Goal: Register for event/course

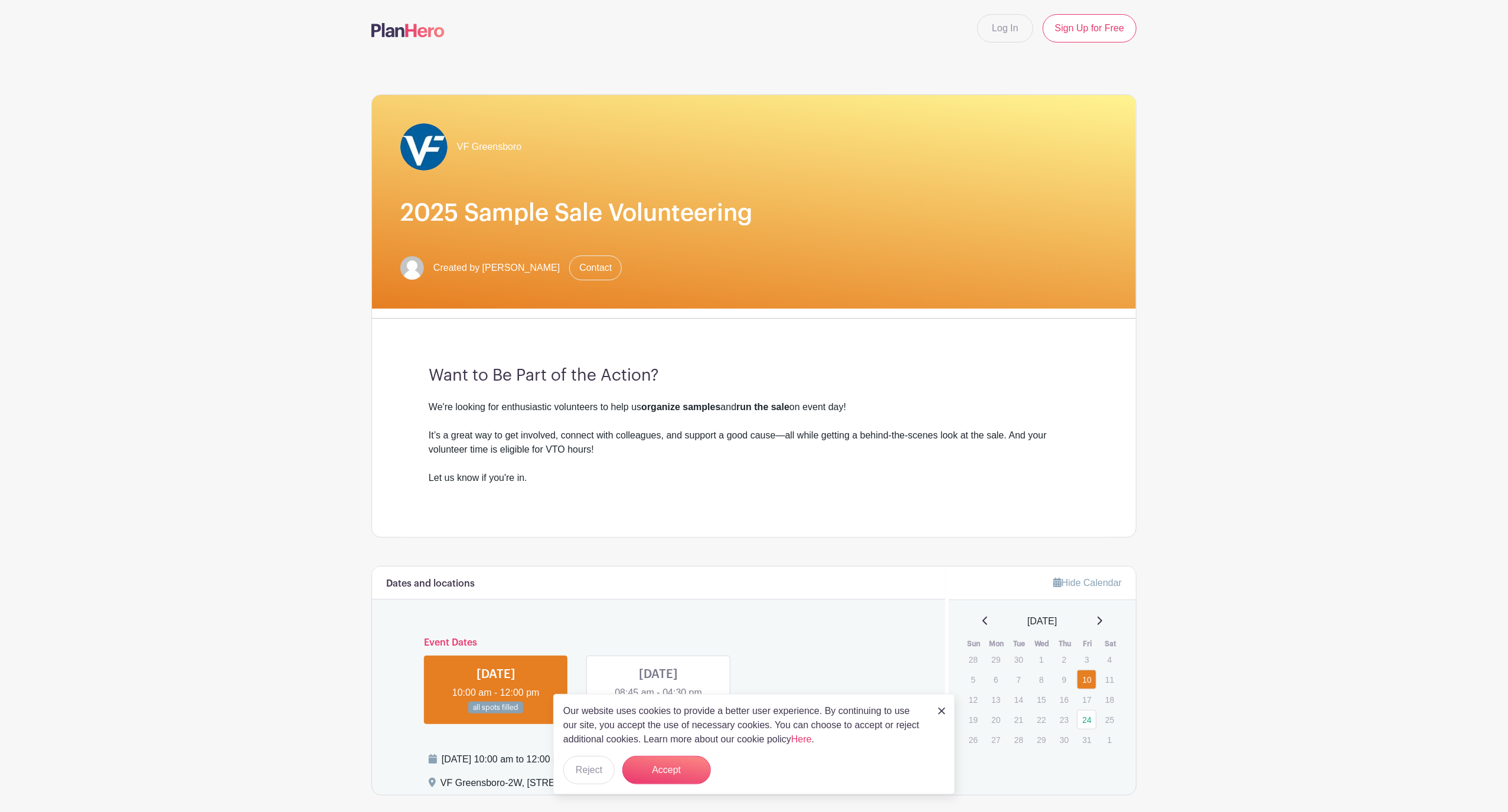
scroll to position [44, 0]
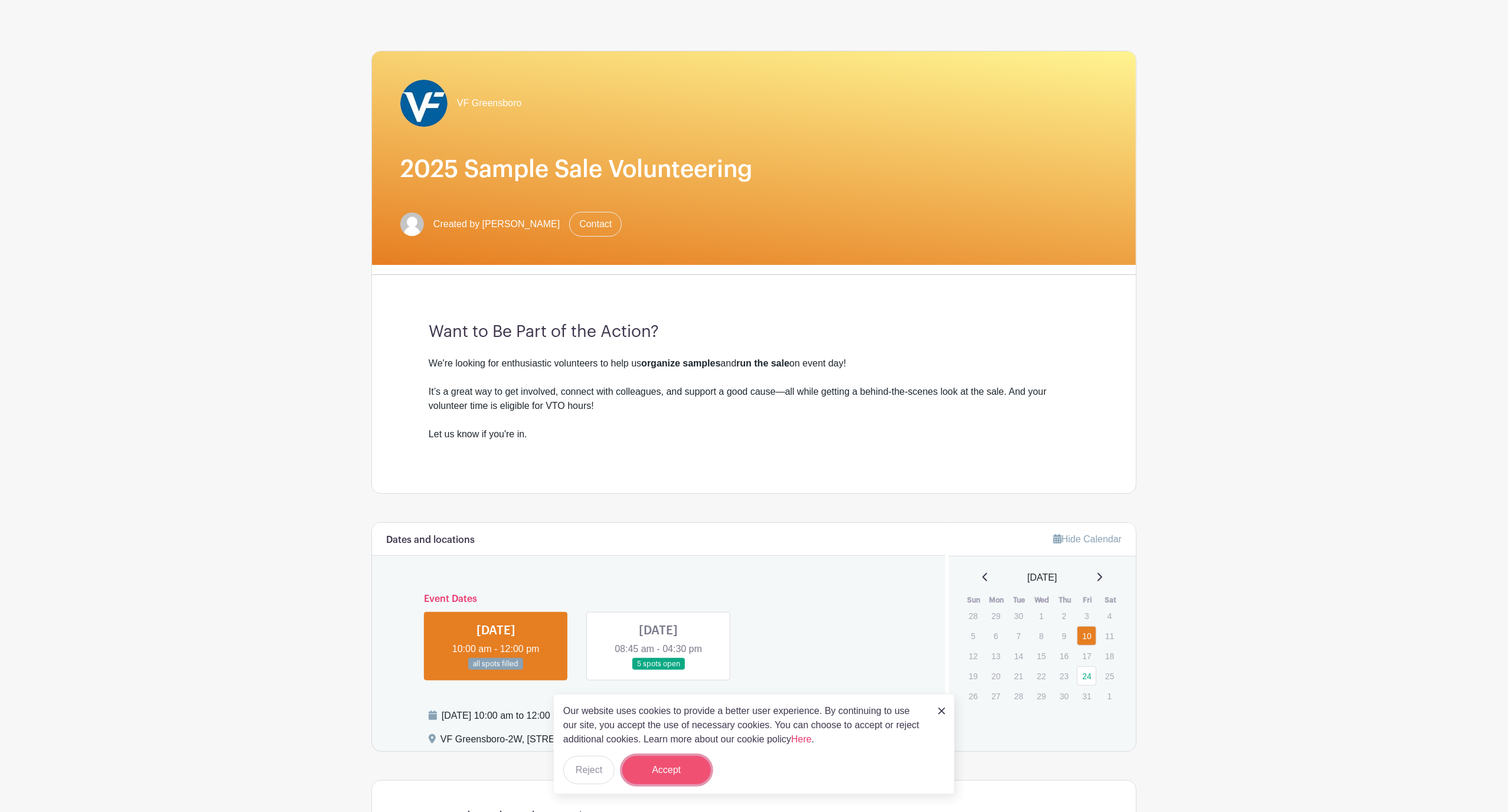
drag, startPoint x: 681, startPoint y: 764, endPoint x: 647, endPoint y: 713, distance: 61.3
click at [681, 763] on button "Accept" at bounding box center [667, 770] width 88 height 28
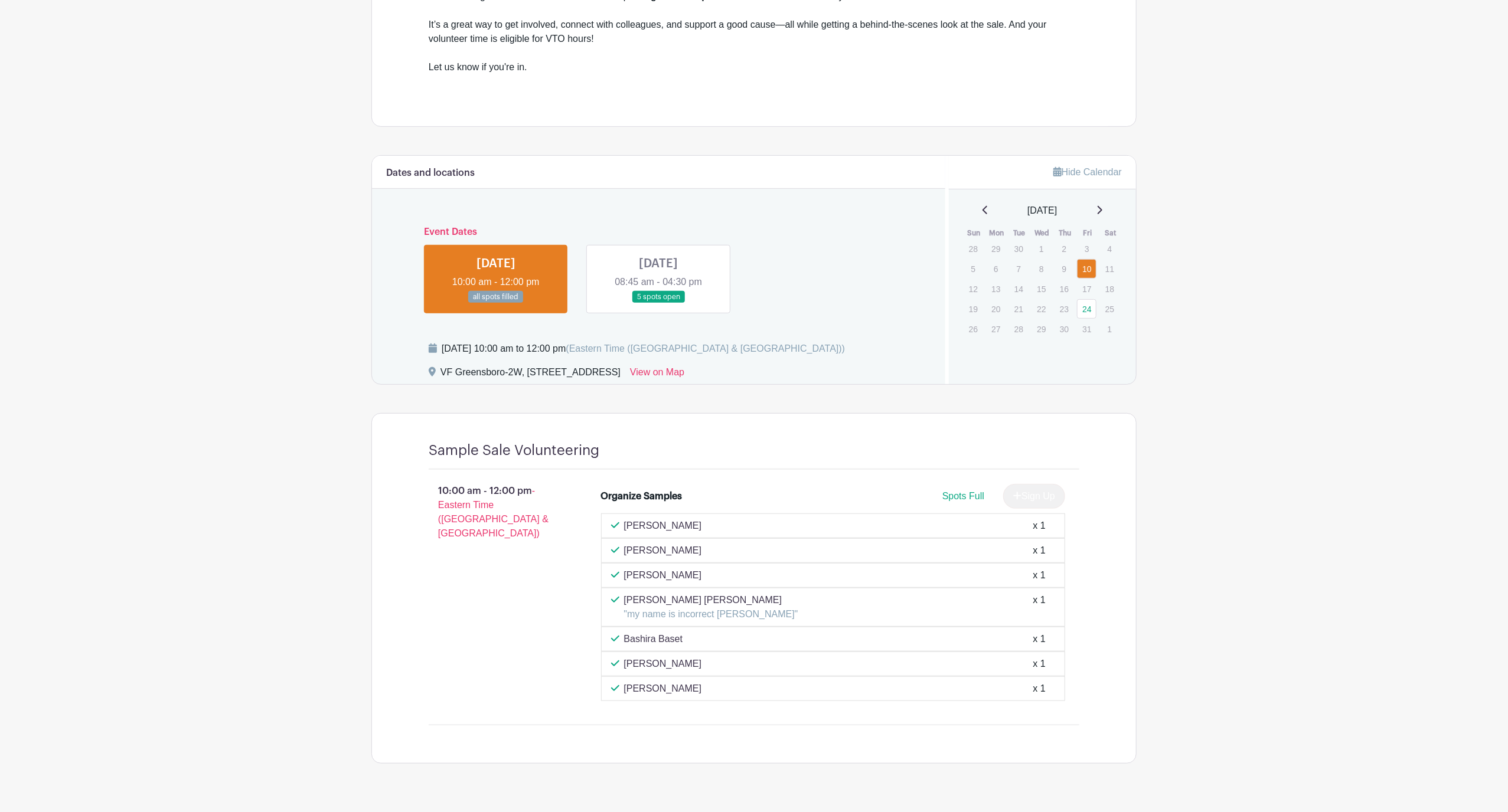
scroll to position [393, 0]
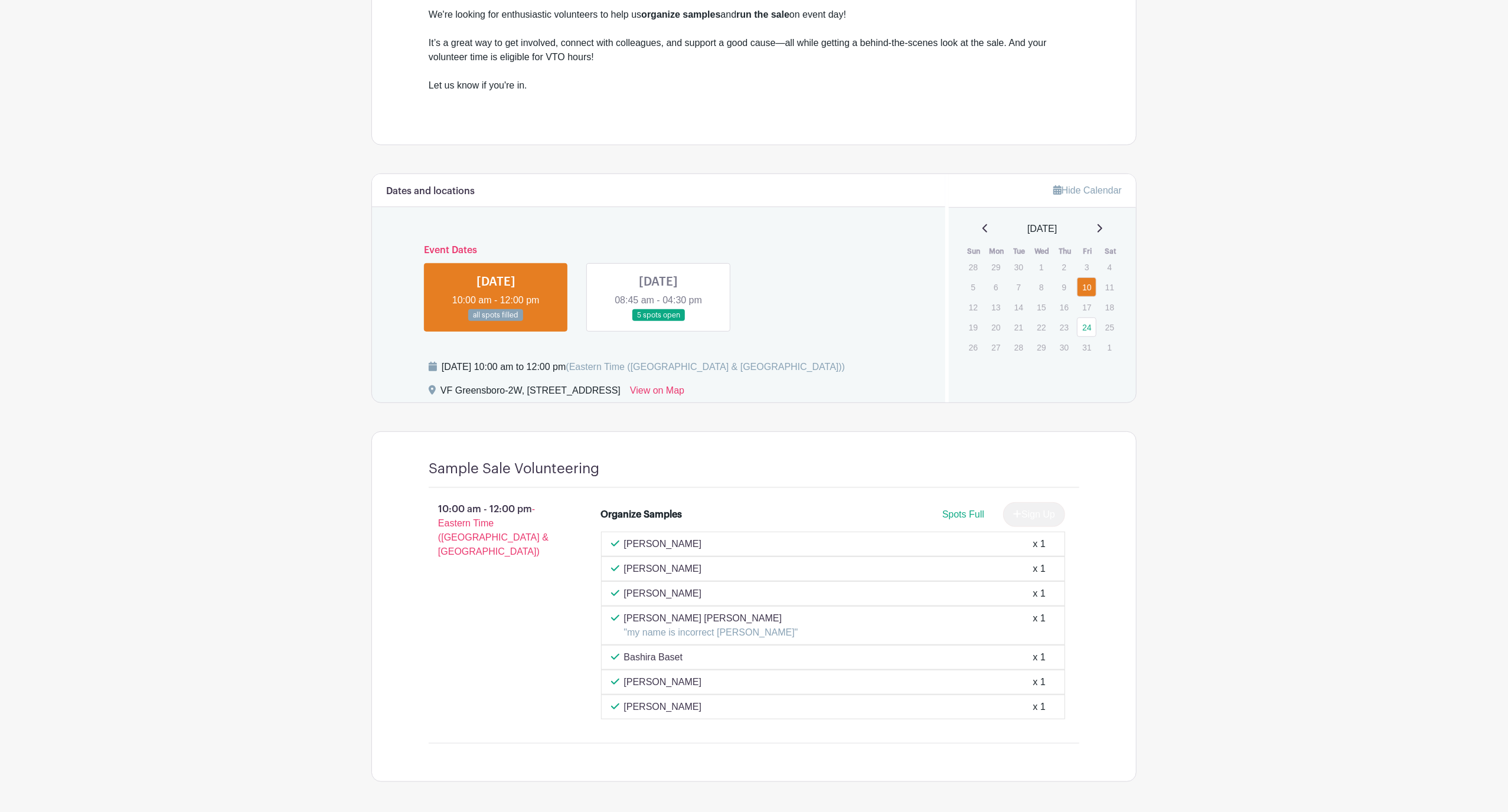
drag, startPoint x: 266, startPoint y: 360, endPoint x: 273, endPoint y: 354, distance: 9.2
click at [266, 360] on main "Log In Sign Up for Free VF Greensboro 2025 Sample Sale Volunteering Created by …" at bounding box center [754, 231] width 1508 height 1248
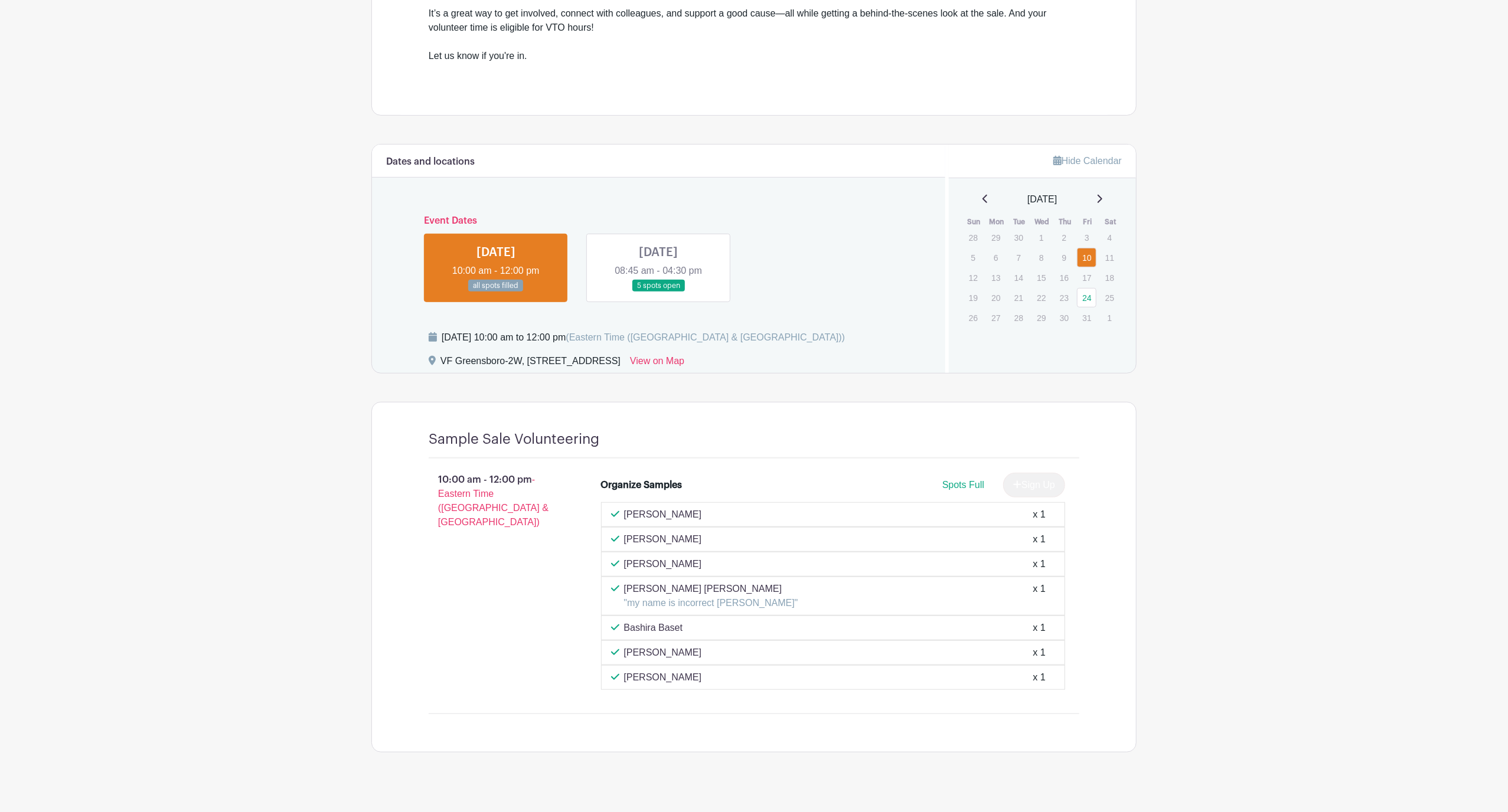
scroll to position [437, 0]
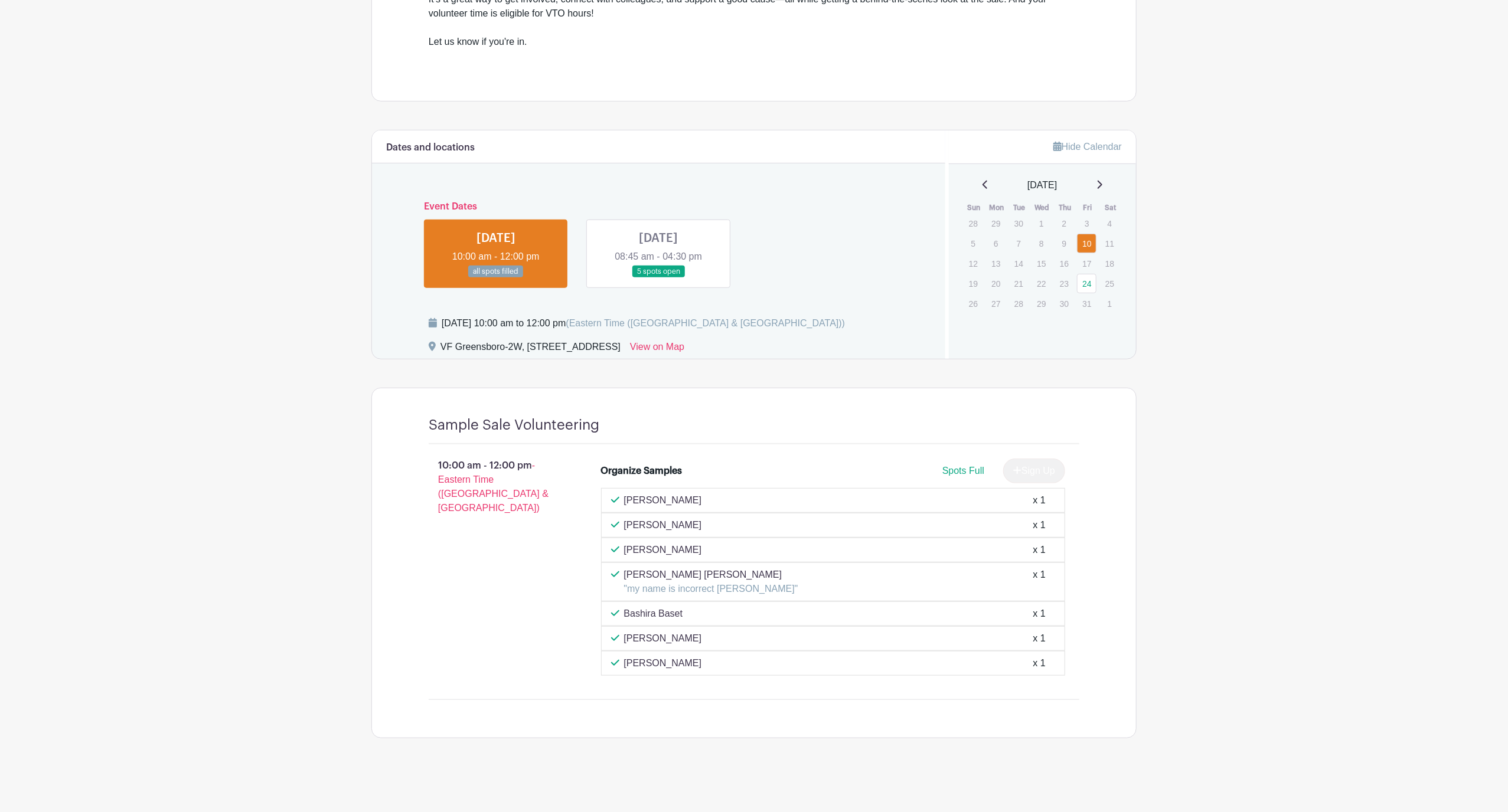
click at [658, 278] on link at bounding box center [658, 278] width 0 height 0
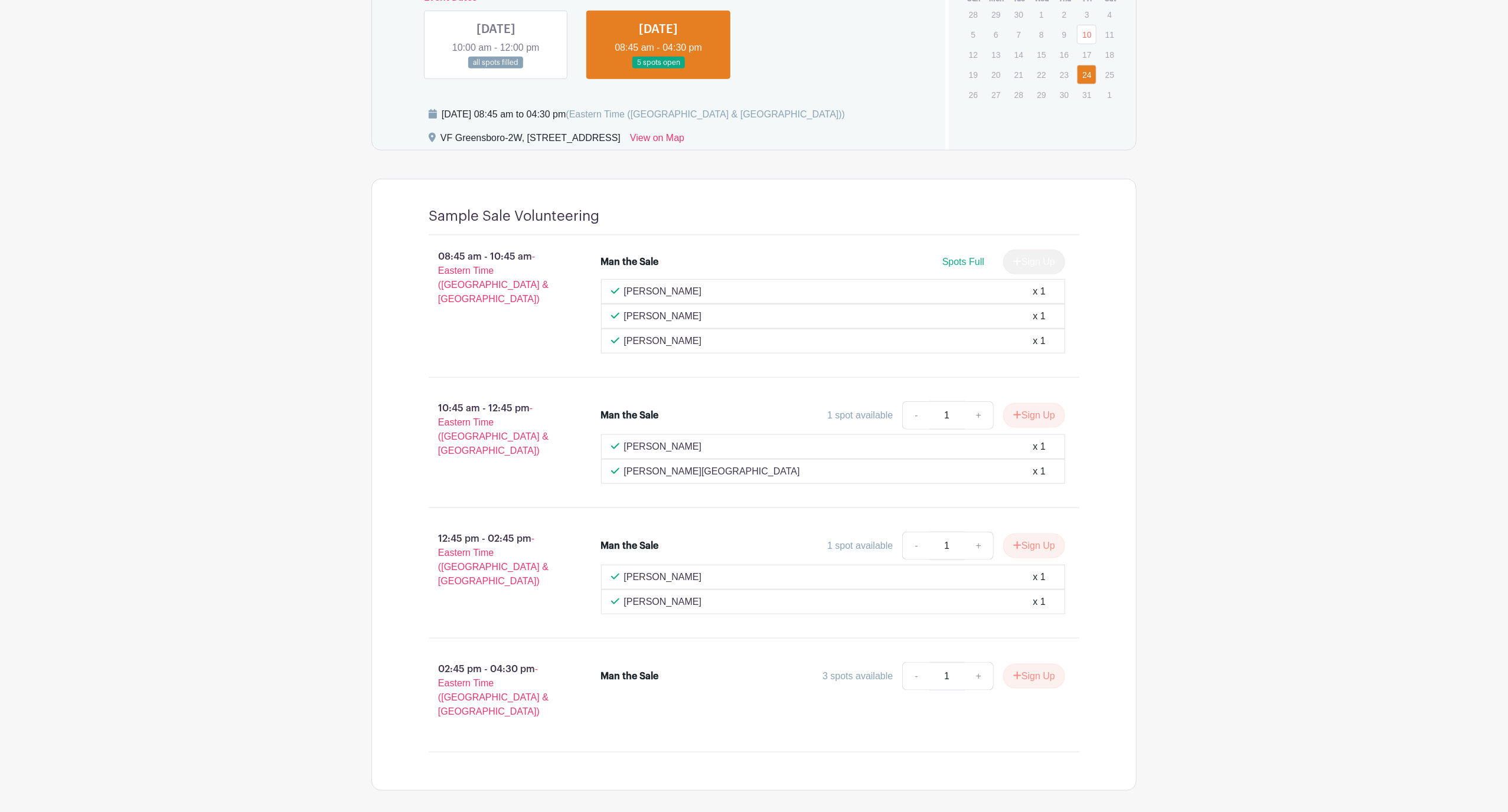
scroll to position [683, 0]
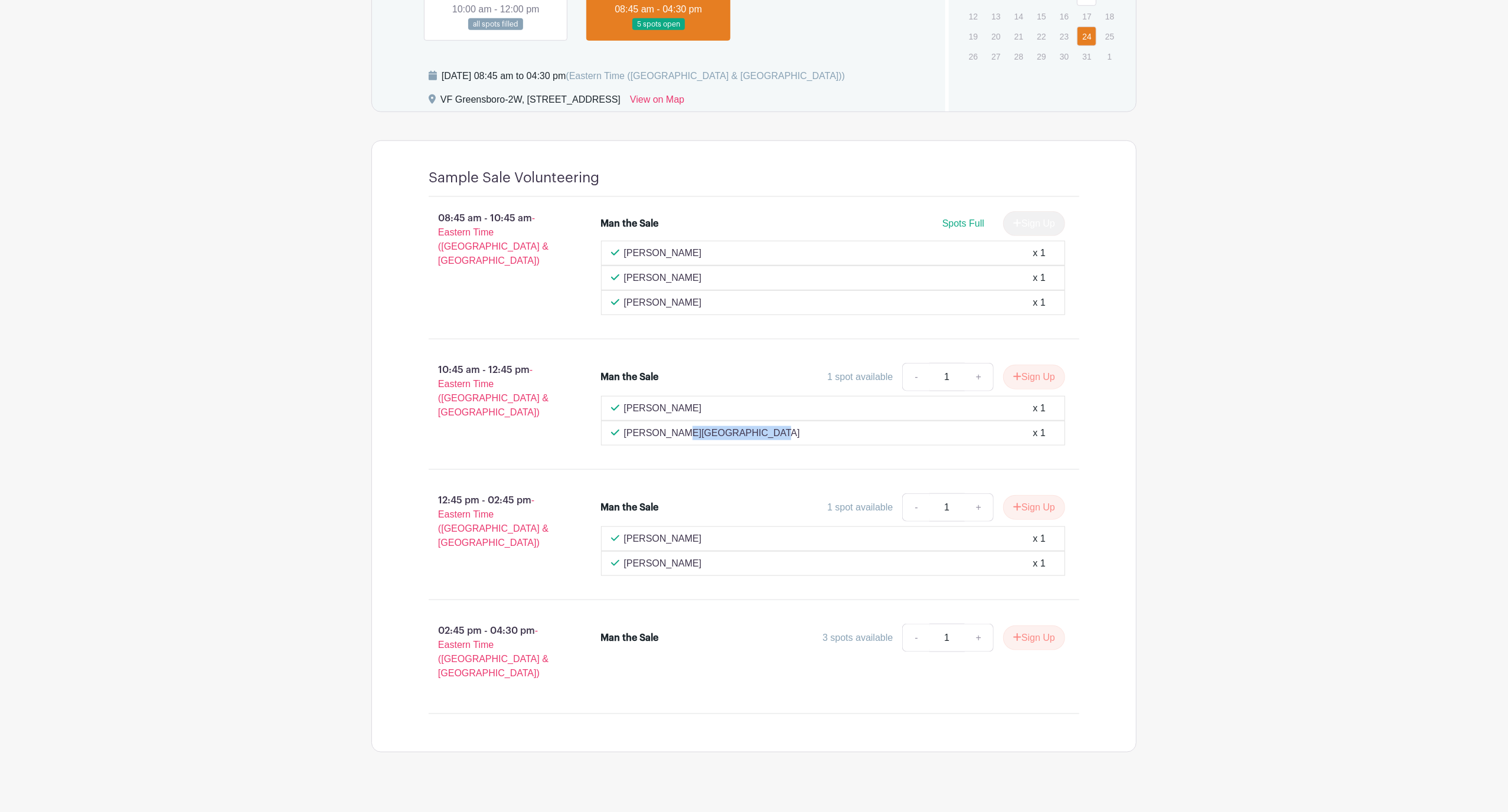
drag, startPoint x: 729, startPoint y: 444, endPoint x: 627, endPoint y: 439, distance: 102.1
click at [627, 439] on div "[PERSON_NAME][GEOGRAPHIC_DATA] x 1" at bounding box center [833, 433] width 464 height 25
copy p "[PERSON_NAME][GEOGRAPHIC_DATA]"
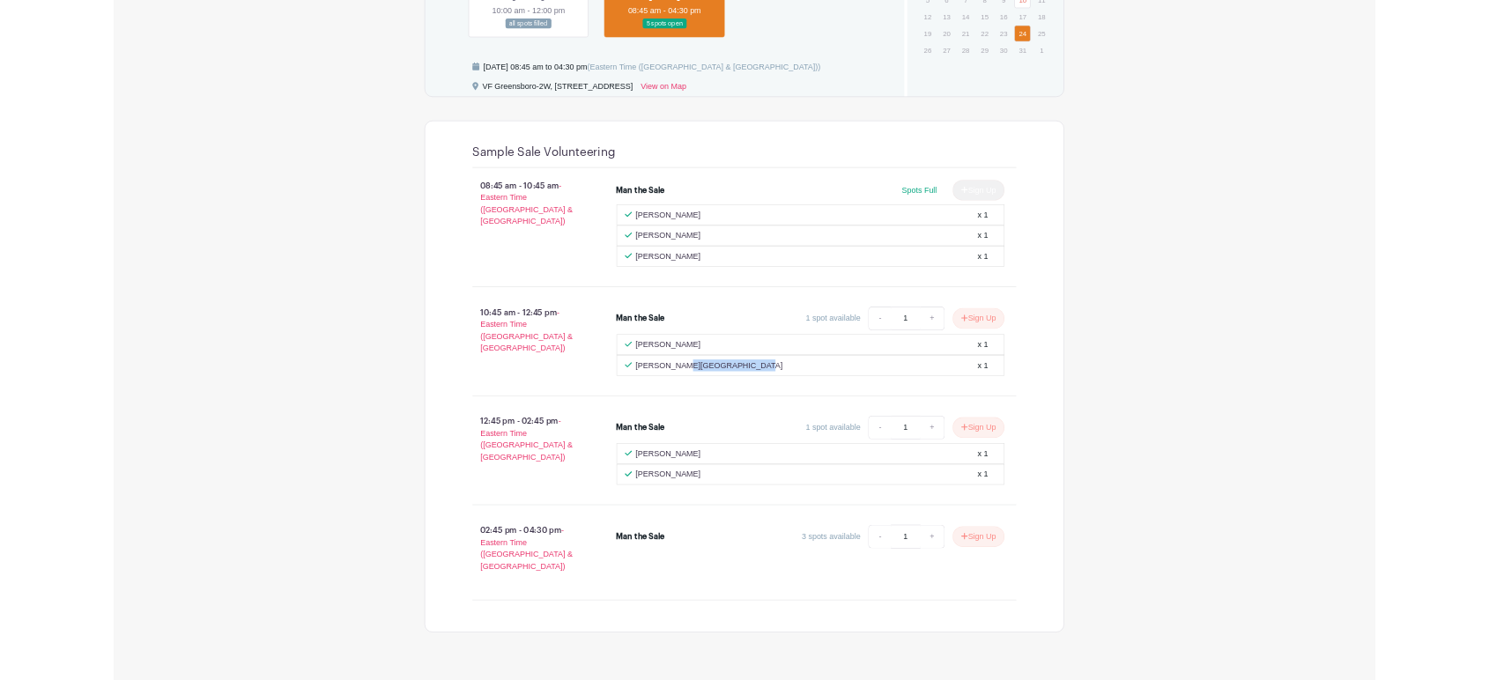
scroll to position [1015, 0]
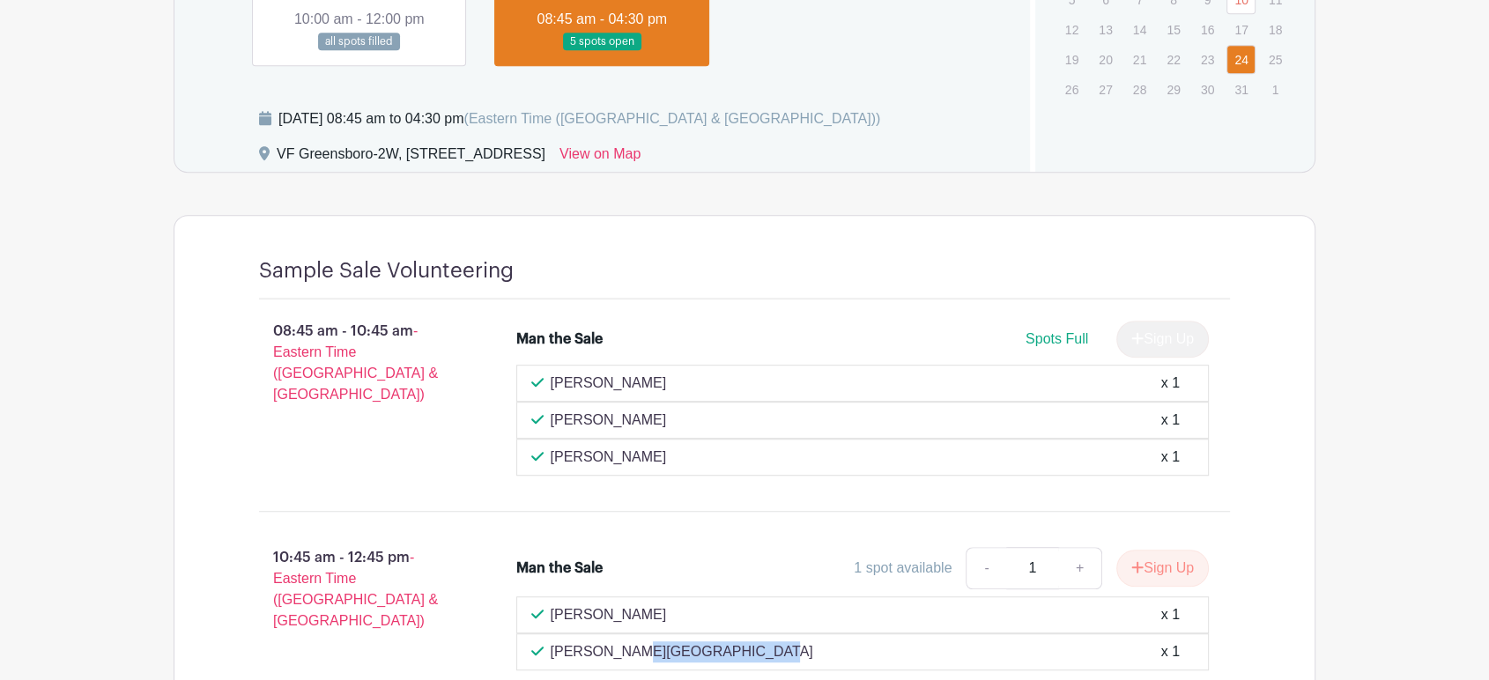
drag, startPoint x: 663, startPoint y: 612, endPoint x: 552, endPoint y: 611, distance: 111.0
click at [552, 611] on div "[PERSON_NAME] x 1" at bounding box center [862, 614] width 663 height 21
copy p "[PERSON_NAME]"
drag, startPoint x: 648, startPoint y: 416, endPoint x: 624, endPoint y: 416, distance: 24.7
click at [624, 416] on div "[PERSON_NAME] x 1" at bounding box center [862, 420] width 663 height 21
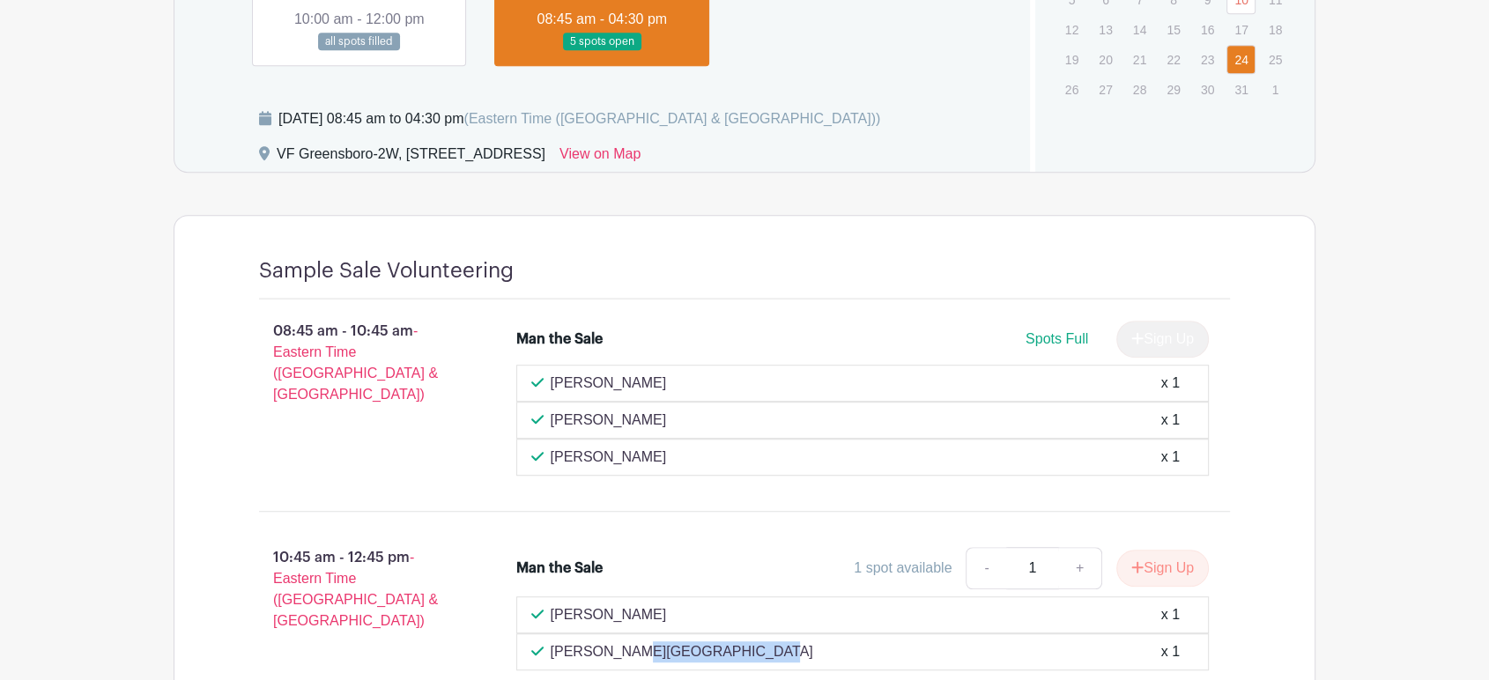
click at [664, 413] on div "[PERSON_NAME] x 1" at bounding box center [862, 420] width 663 height 21
drag, startPoint x: 665, startPoint y: 413, endPoint x: 554, endPoint y: 418, distance: 111.1
click at [554, 418] on div "[PERSON_NAME] x 1" at bounding box center [862, 420] width 663 height 21
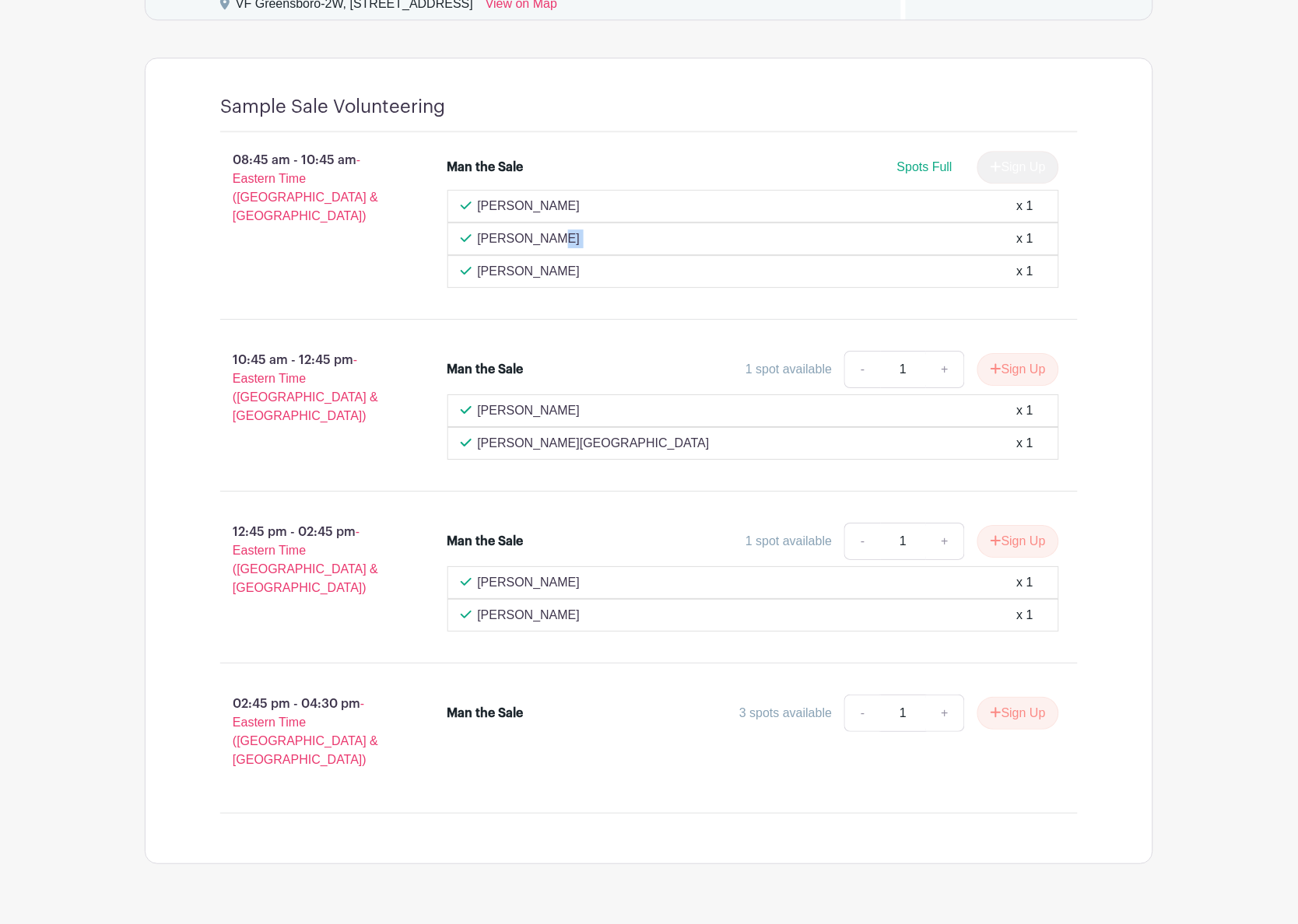
scroll to position [1047, 0]
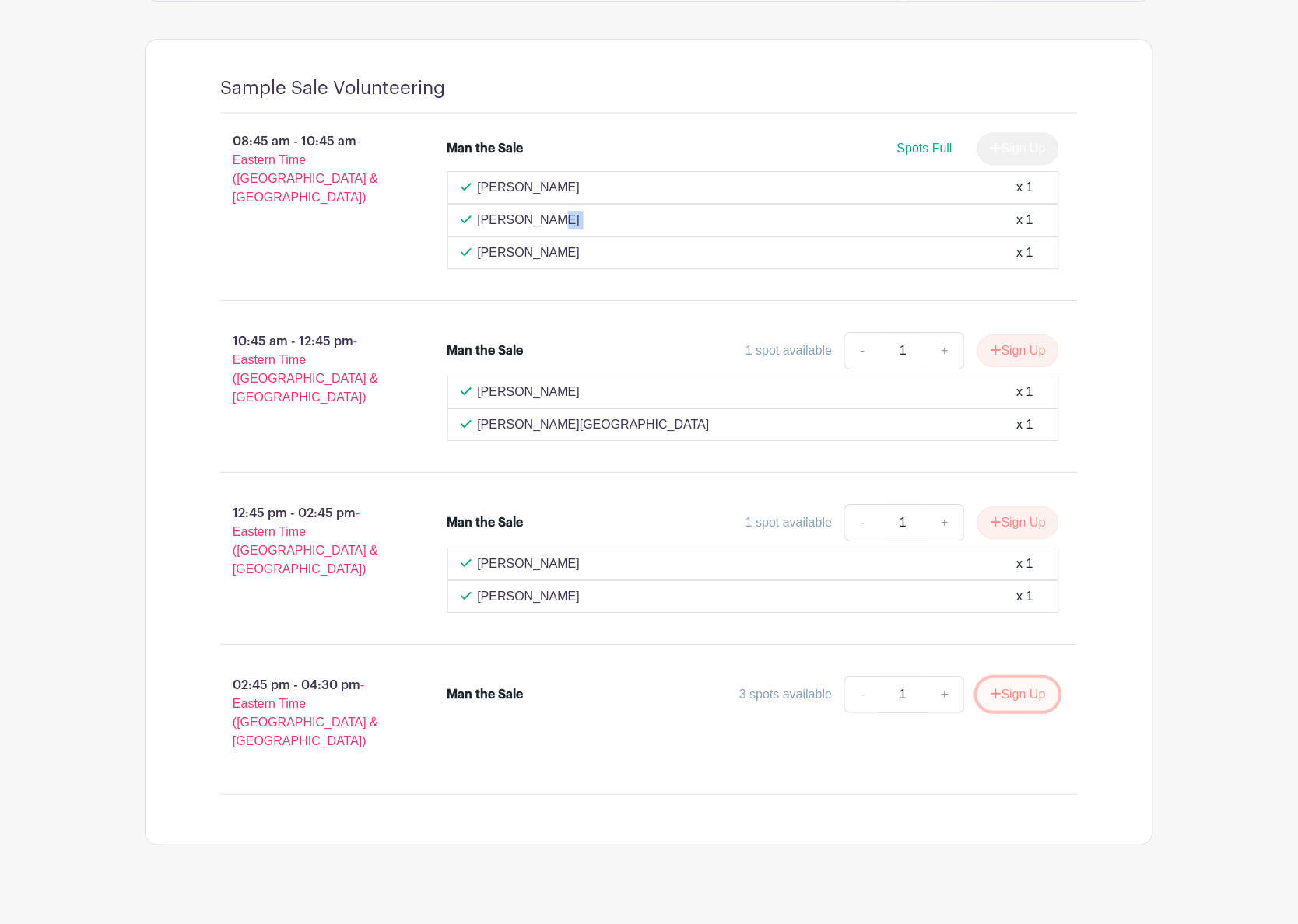
click at [999, 702] on button "Sign Up" at bounding box center [1018, 694] width 82 height 33
click at [1070, 891] on link "Review & Confirm Signups" at bounding box center [1062, 883] width 180 height 37
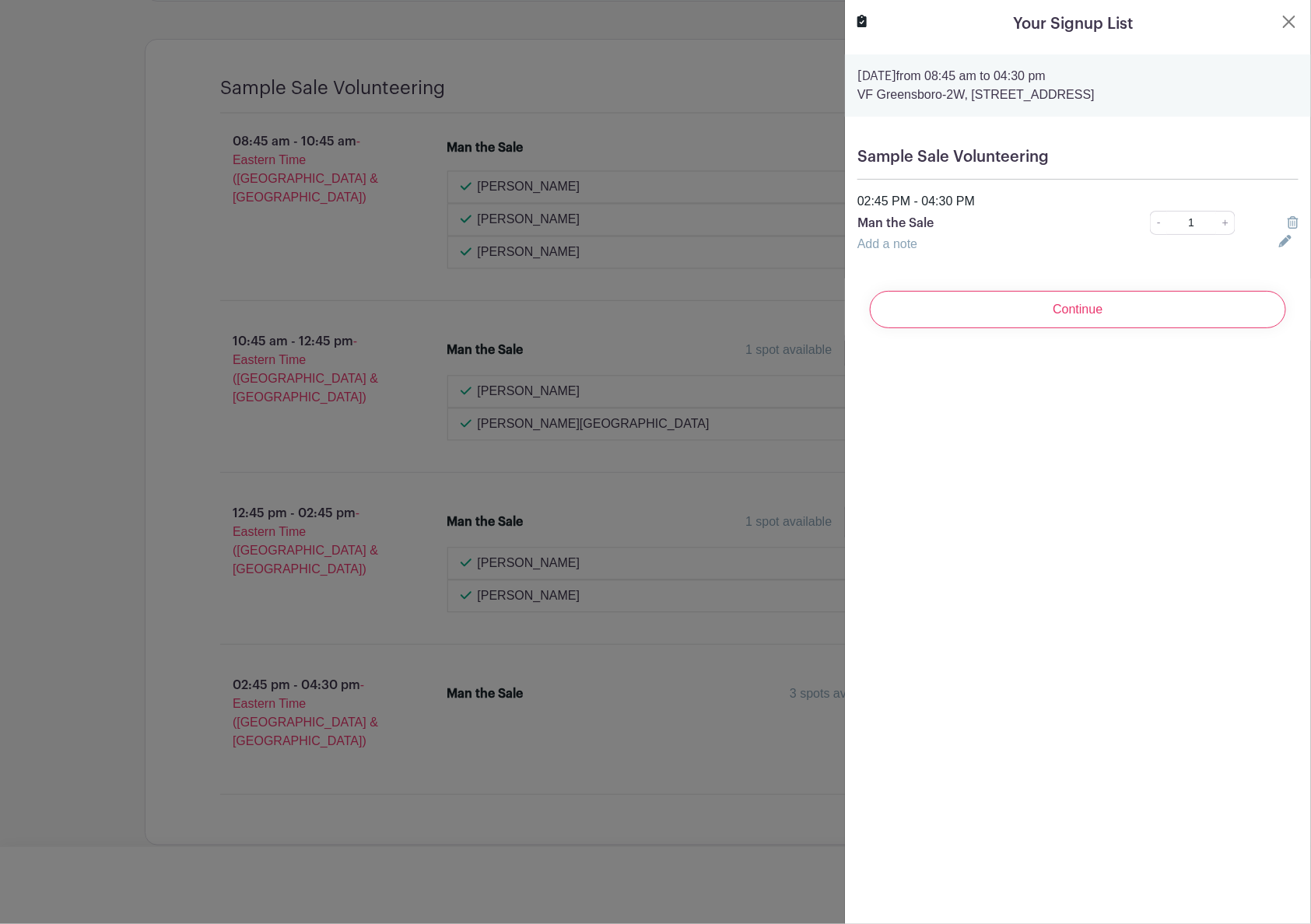
click at [991, 162] on h5 "Sample Sale Volunteering" at bounding box center [1078, 156] width 441 height 19
click at [1017, 319] on input "Continue" at bounding box center [1077, 310] width 416 height 37
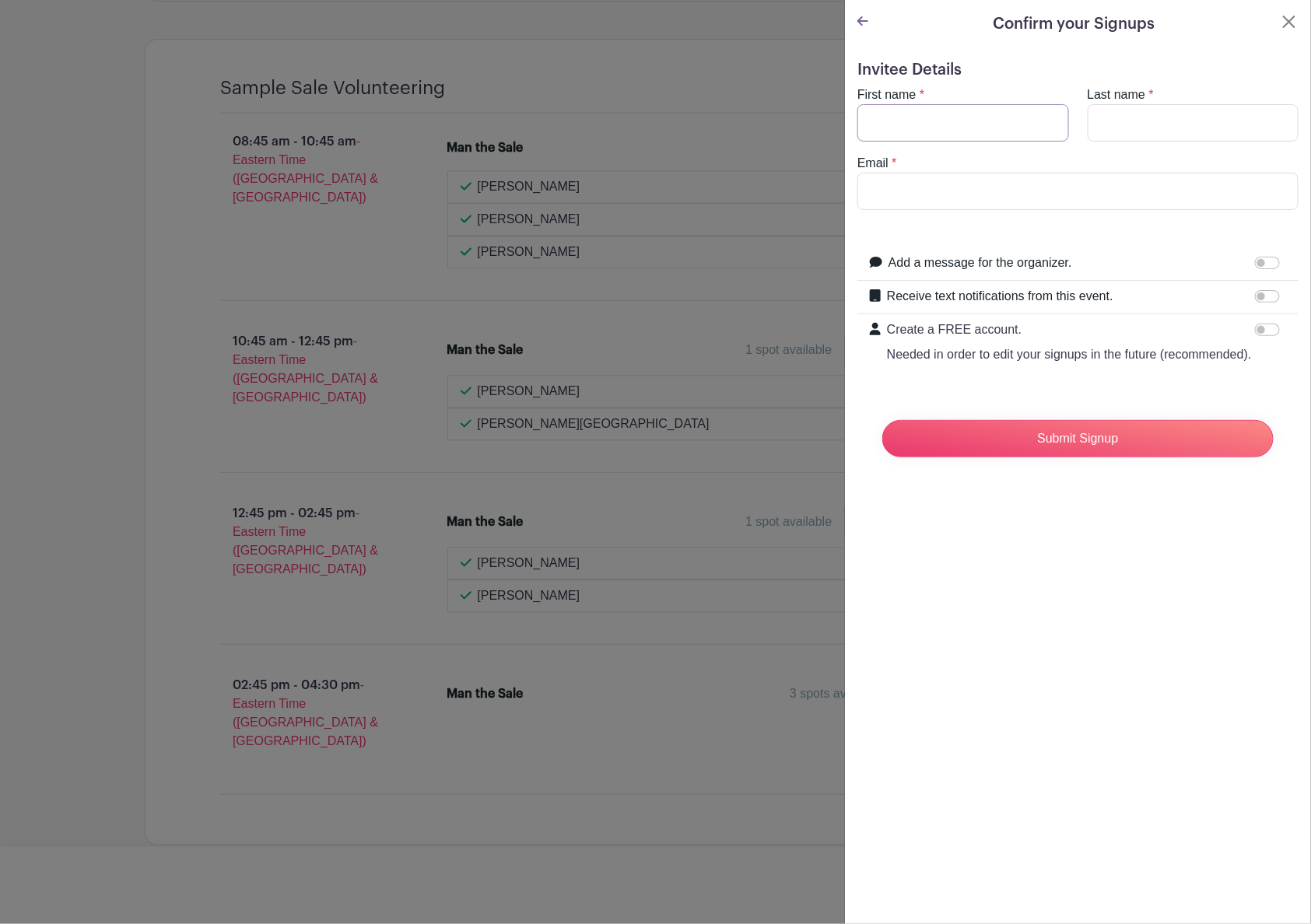
click at [998, 134] on input "First name" at bounding box center [963, 123] width 212 height 37
type input "[PERSON_NAME]"
type input "[PERSON_NAME][EMAIL_ADDRESS][DOMAIN_NAME]"
click at [1256, 263] on input "Add a message for the organizer." at bounding box center [1267, 263] width 25 height 12
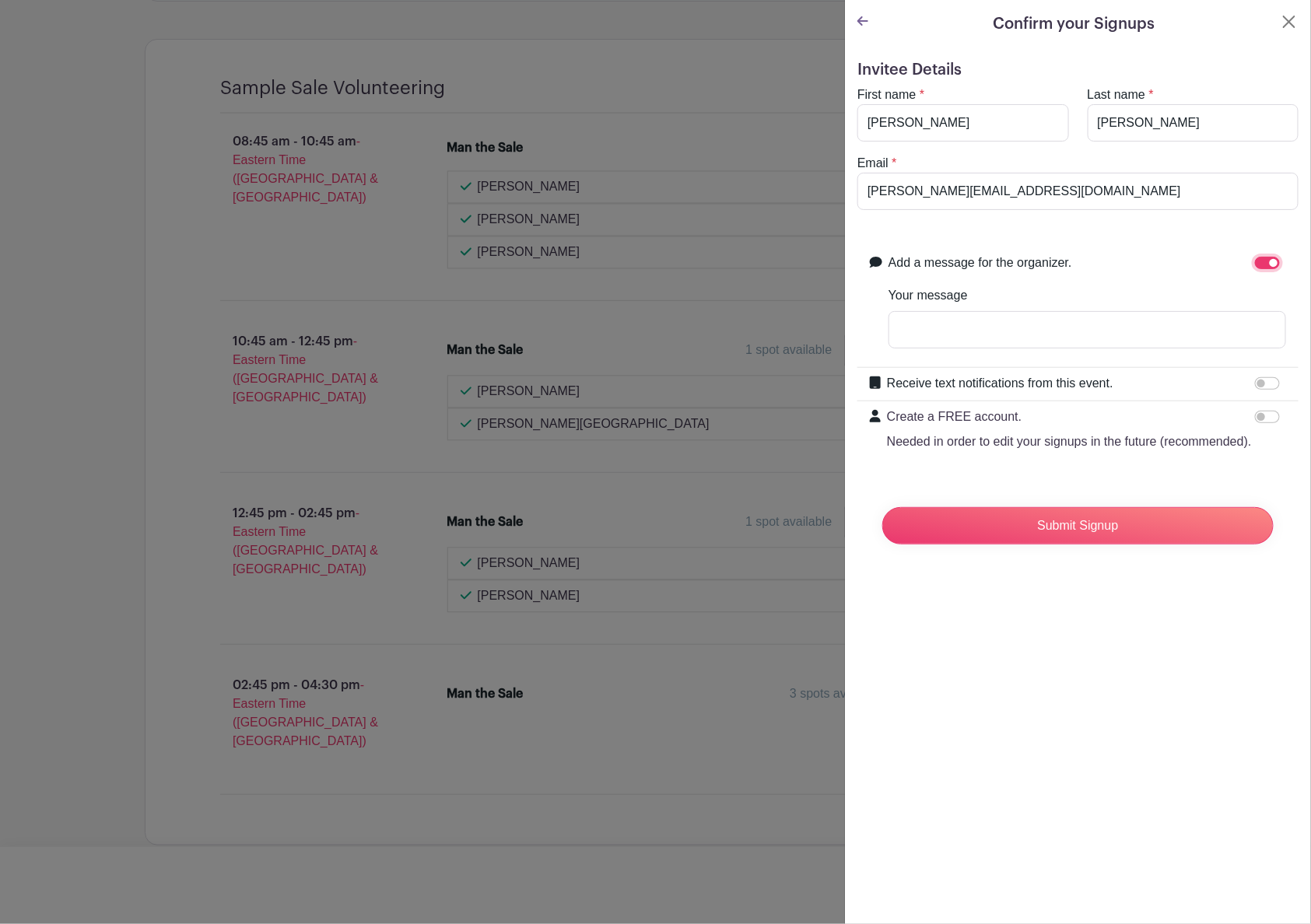
click at [1255, 263] on input "Add a message for the organizer." at bounding box center [1267, 263] width 25 height 12
checkbox input "false"
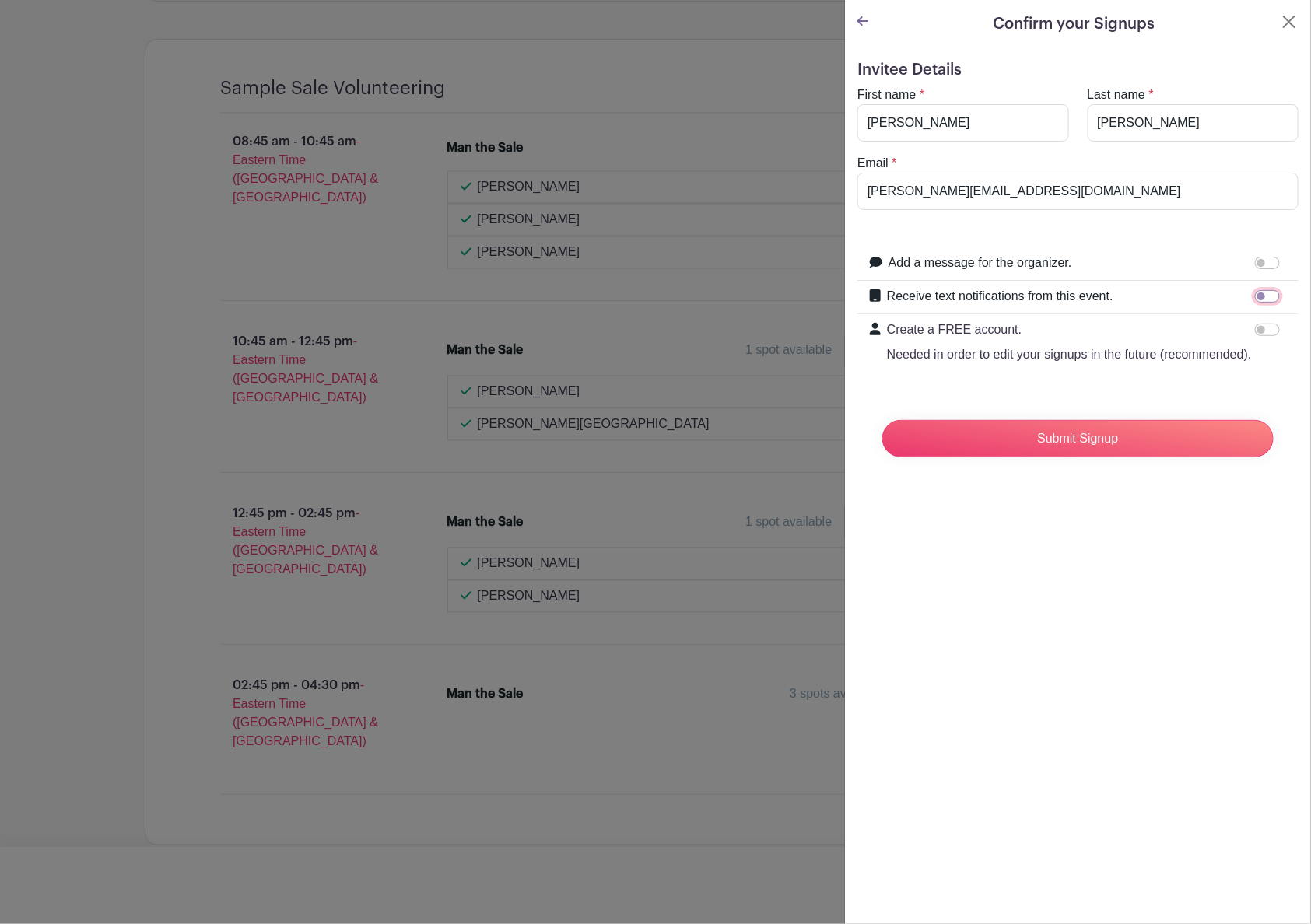
click at [1256, 298] on input "Receive text notifications from this event." at bounding box center [1267, 297] width 25 height 12
checkbox input "true"
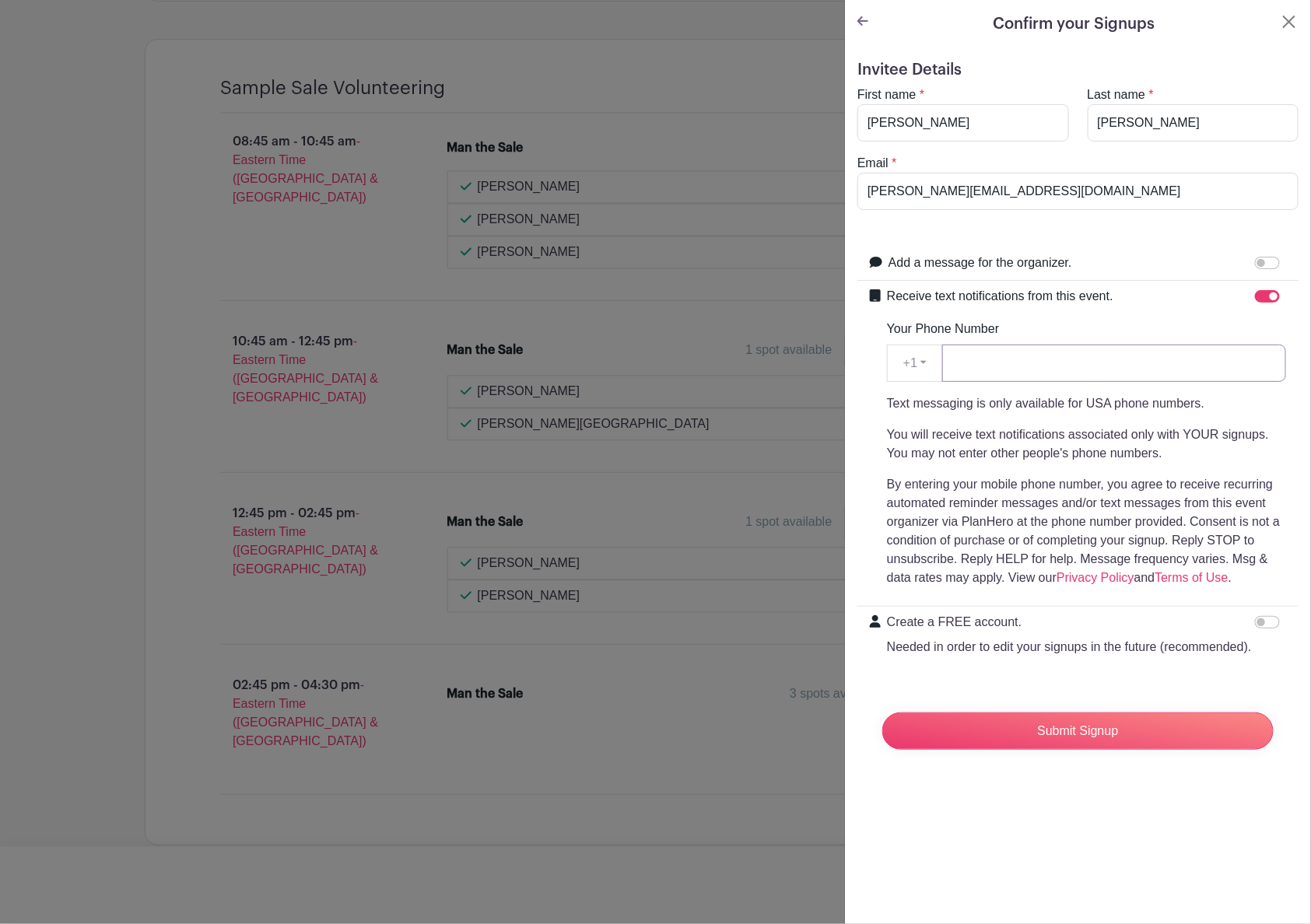
click at [1217, 352] on input "Your Phone Number" at bounding box center [1113, 363] width 343 height 37
type input "4058192891"
click at [1221, 509] on p "By entering your mobile phone number, you agree to receive recurring automated …" at bounding box center [1086, 530] width 399 height 112
click at [1071, 749] on input "Submit Signup" at bounding box center [1077, 731] width 391 height 37
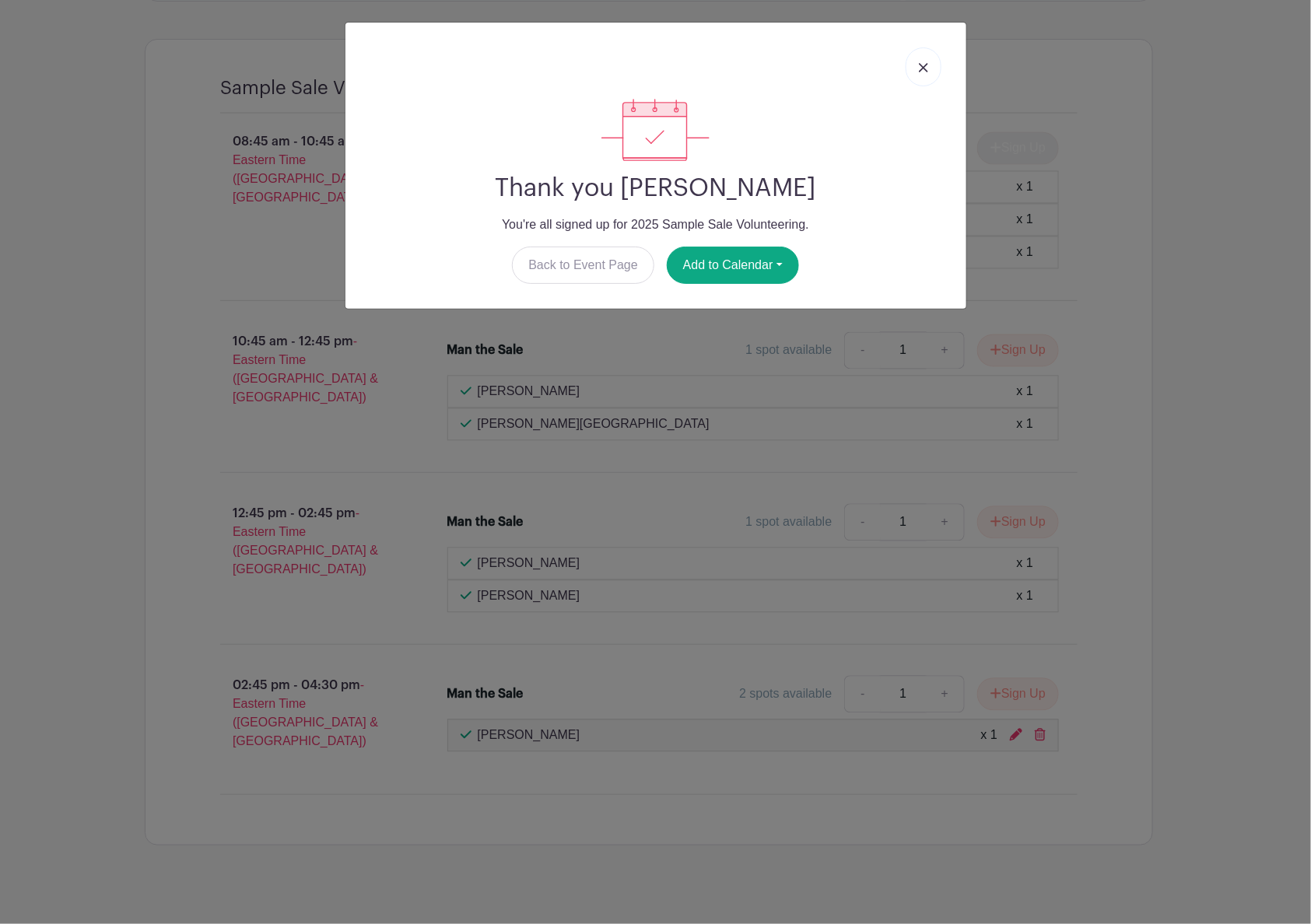
click at [921, 64] on img at bounding box center [923, 67] width 10 height 10
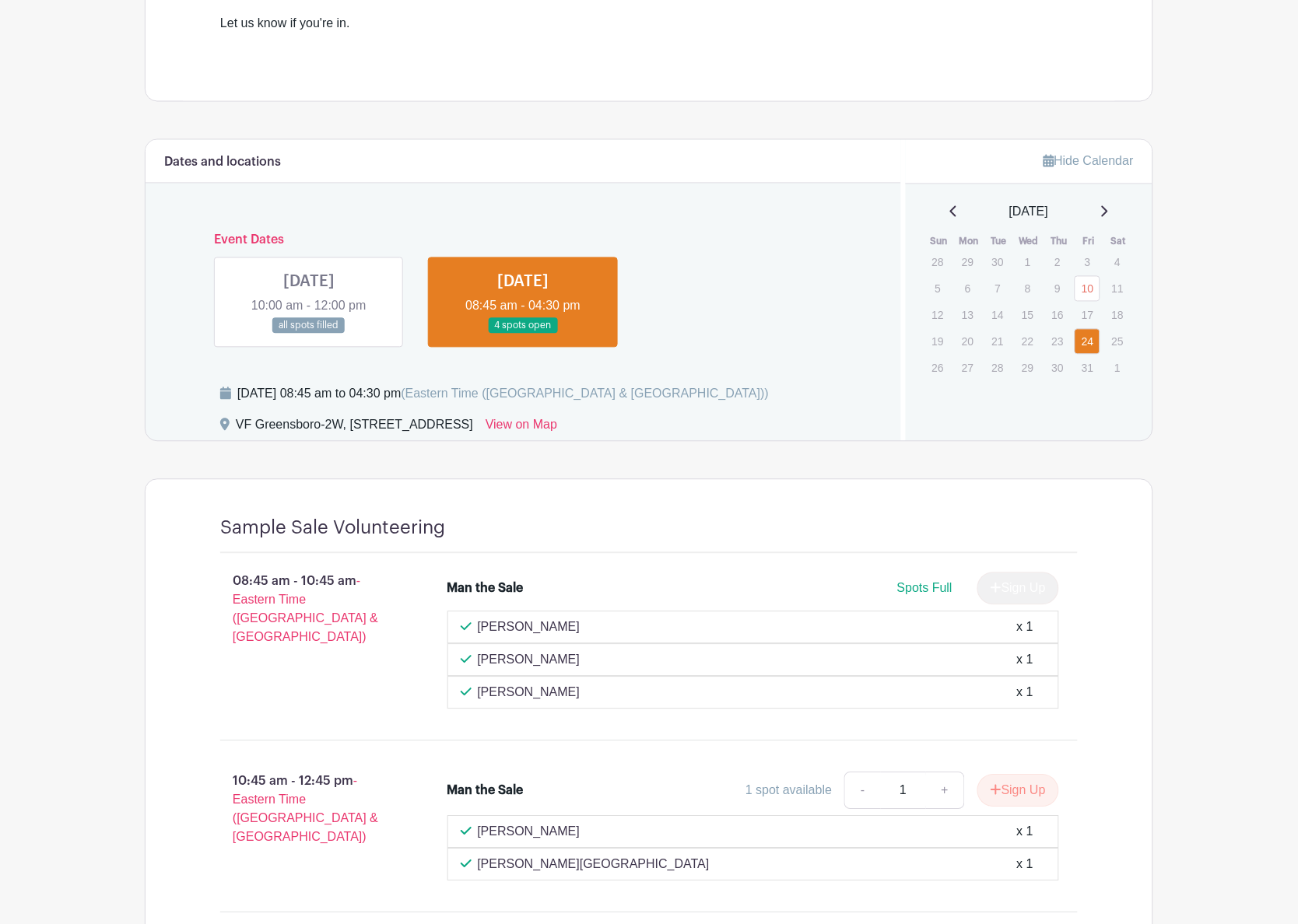
scroll to position [595, 0]
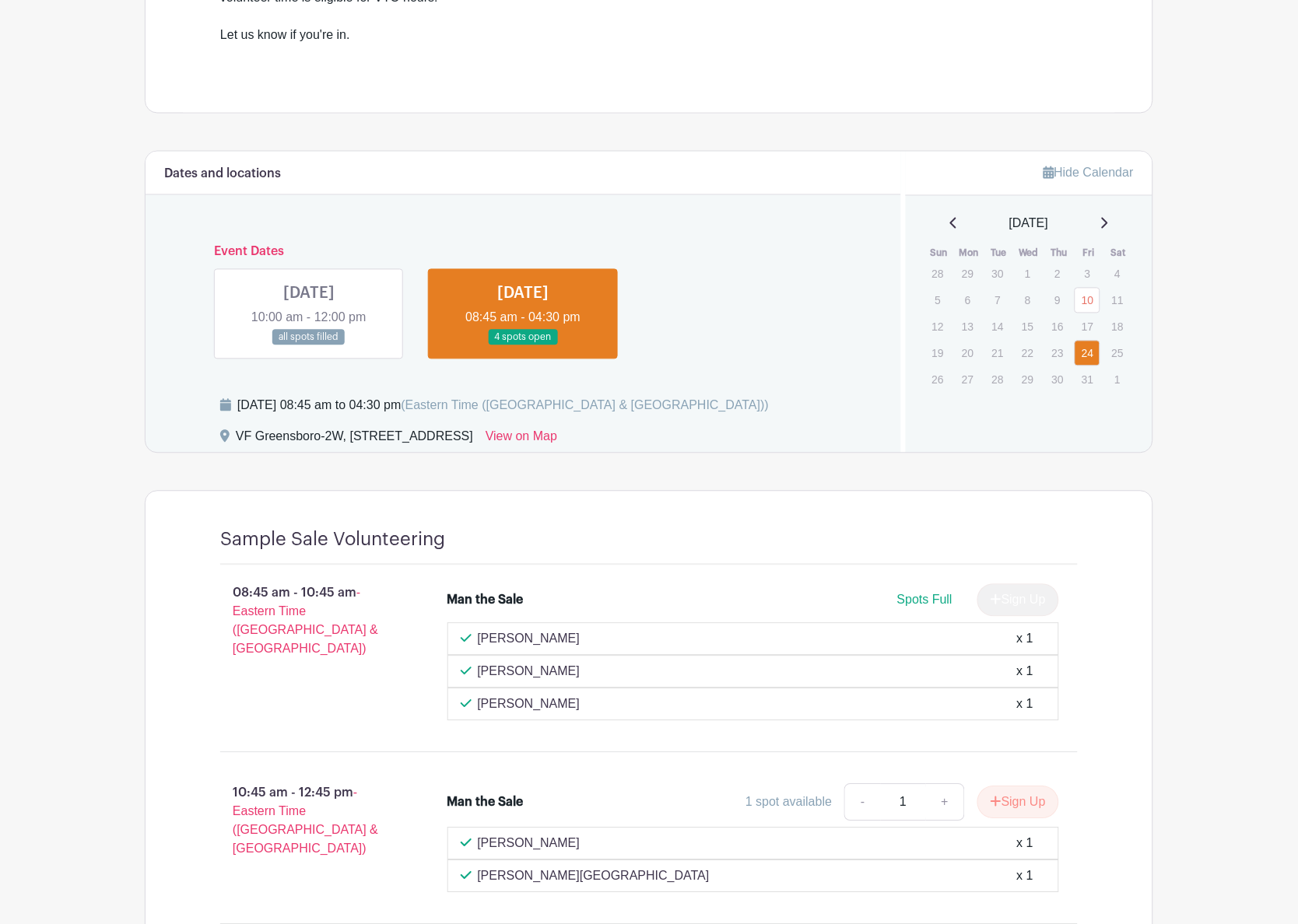
drag, startPoint x: 236, startPoint y: 435, endPoint x: 627, endPoint y: 446, distance: 391.2
click at [473, 446] on div "VF Greensboro-2W, [STREET_ADDRESS]" at bounding box center [354, 440] width 238 height 25
copy div "VF Greensboro-2W, [STREET_ADDRESS]"
drag, startPoint x: 104, startPoint y: 385, endPoint x: 165, endPoint y: 385, distance: 61.0
click at [104, 385] on main "Log In Sign Up for Free VF Greensboro 2025 Sample Sale Volunteering Created by …" at bounding box center [649, 400] width 1298 height 1989
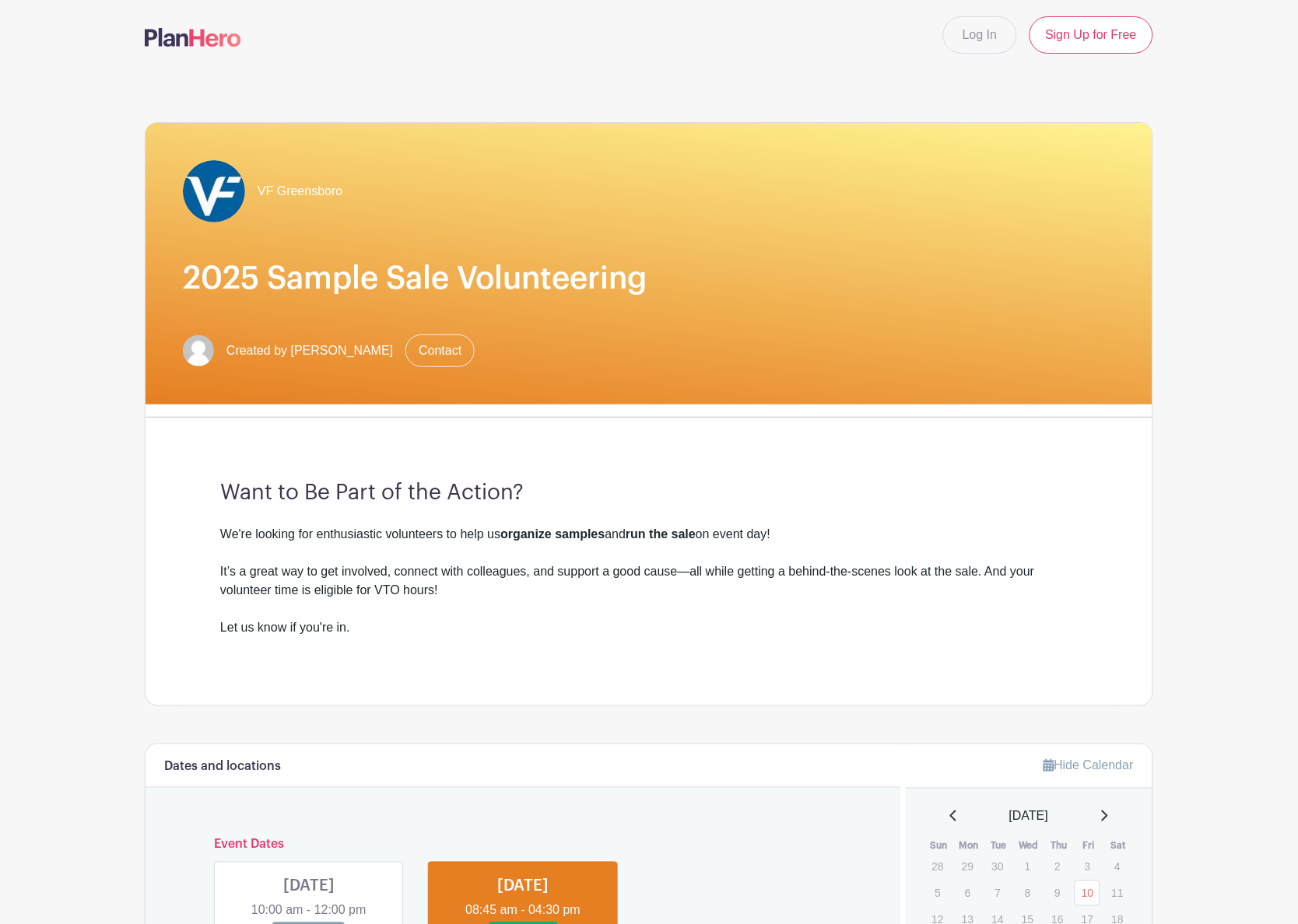
scroll to position [0, 0]
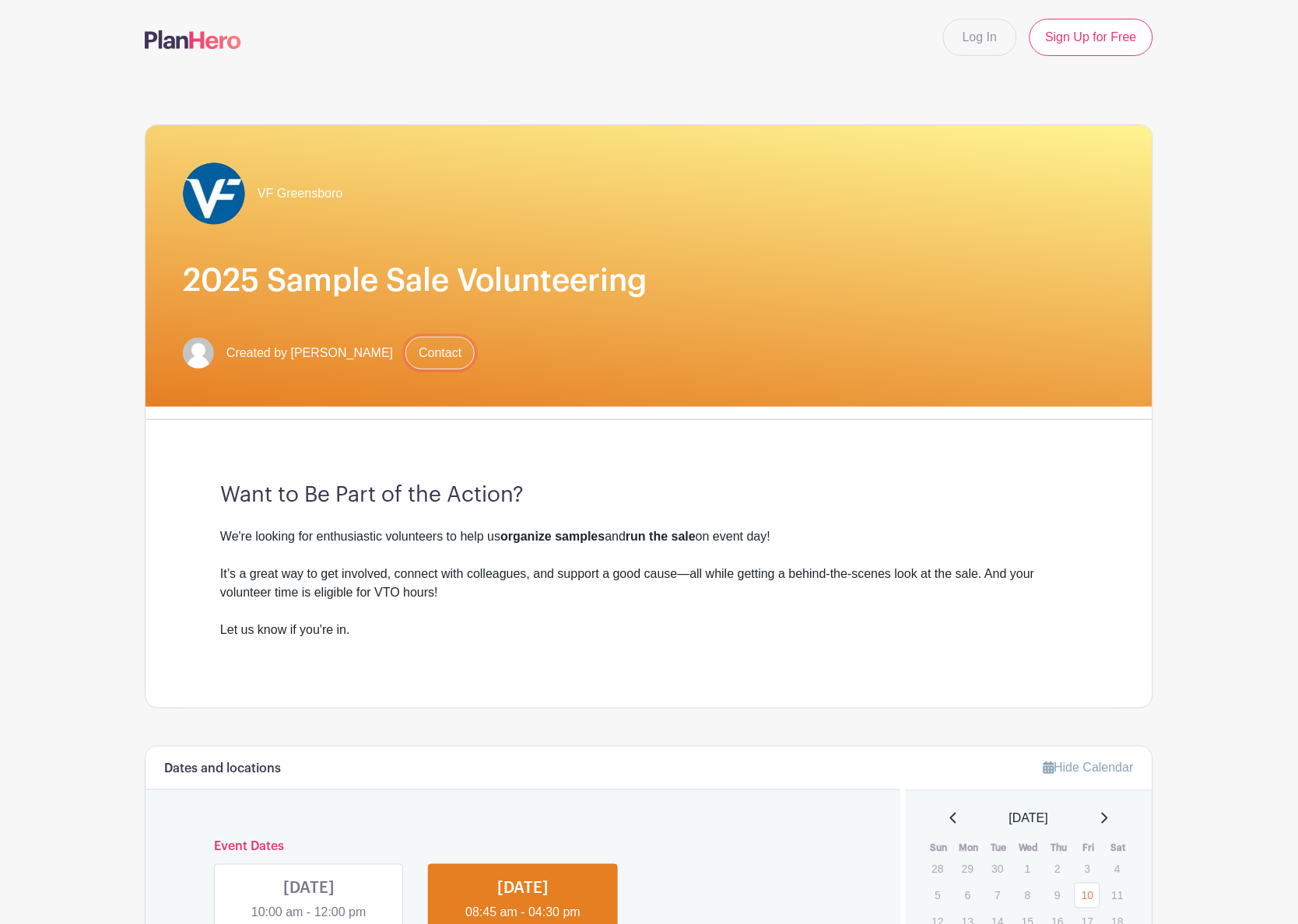
click at [463, 341] on link "Contact" at bounding box center [440, 352] width 69 height 33
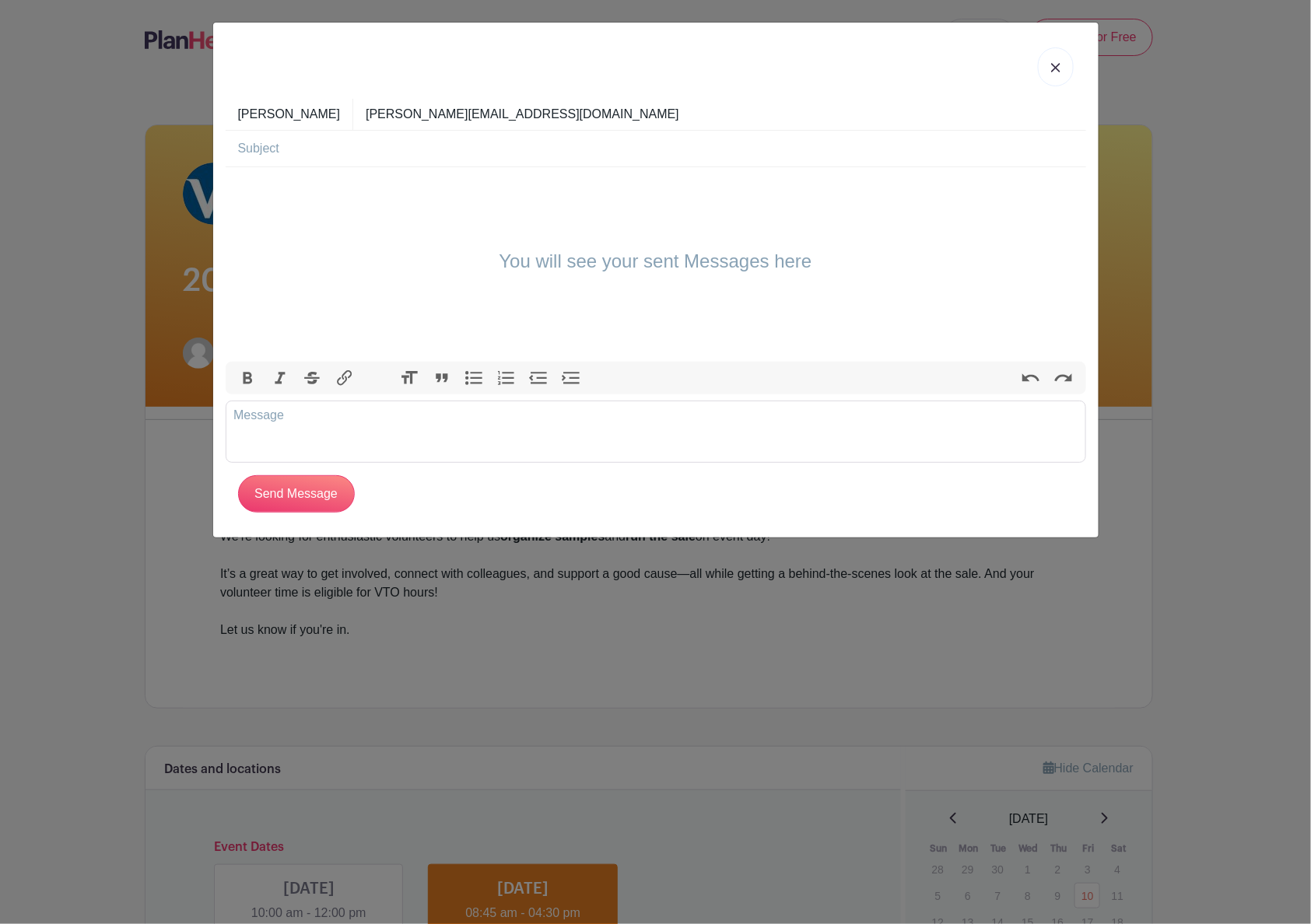
click at [1056, 64] on img at bounding box center [1055, 67] width 10 height 10
